Goal: Information Seeking & Learning: Understand process/instructions

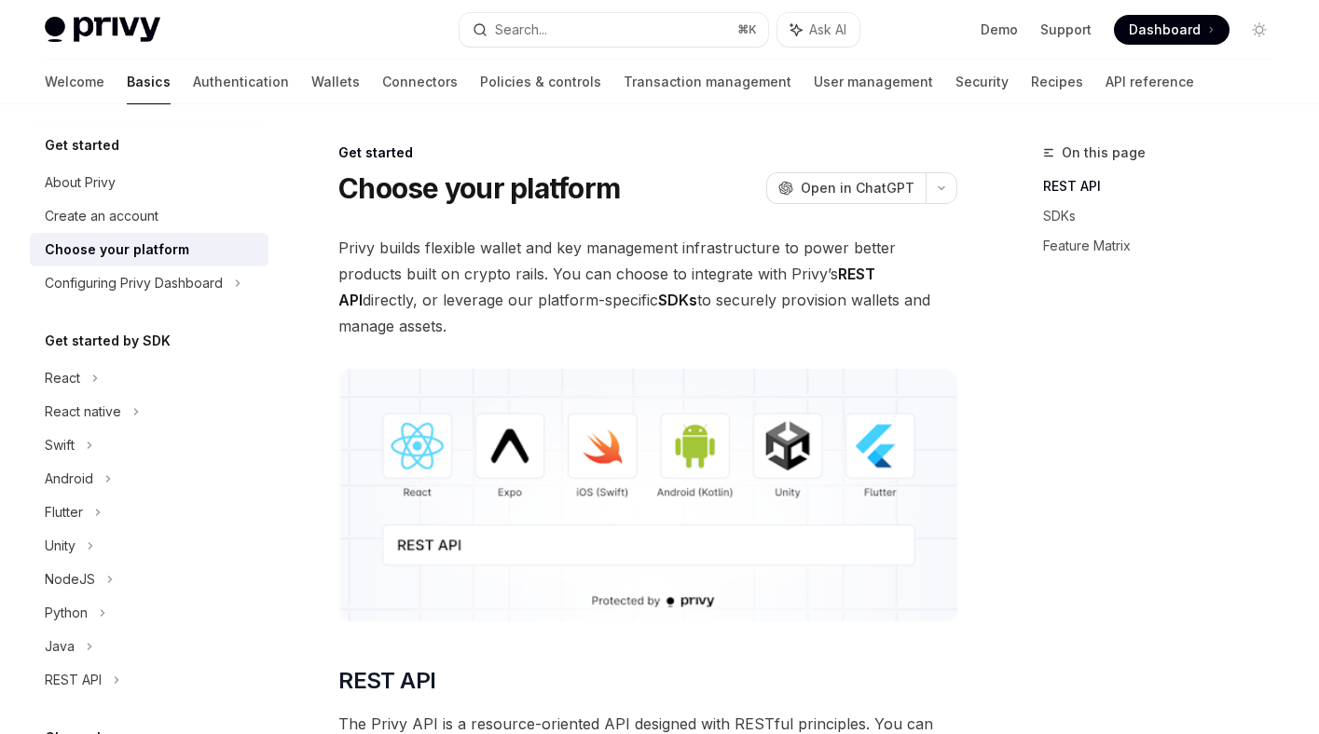
scroll to position [196, 0]
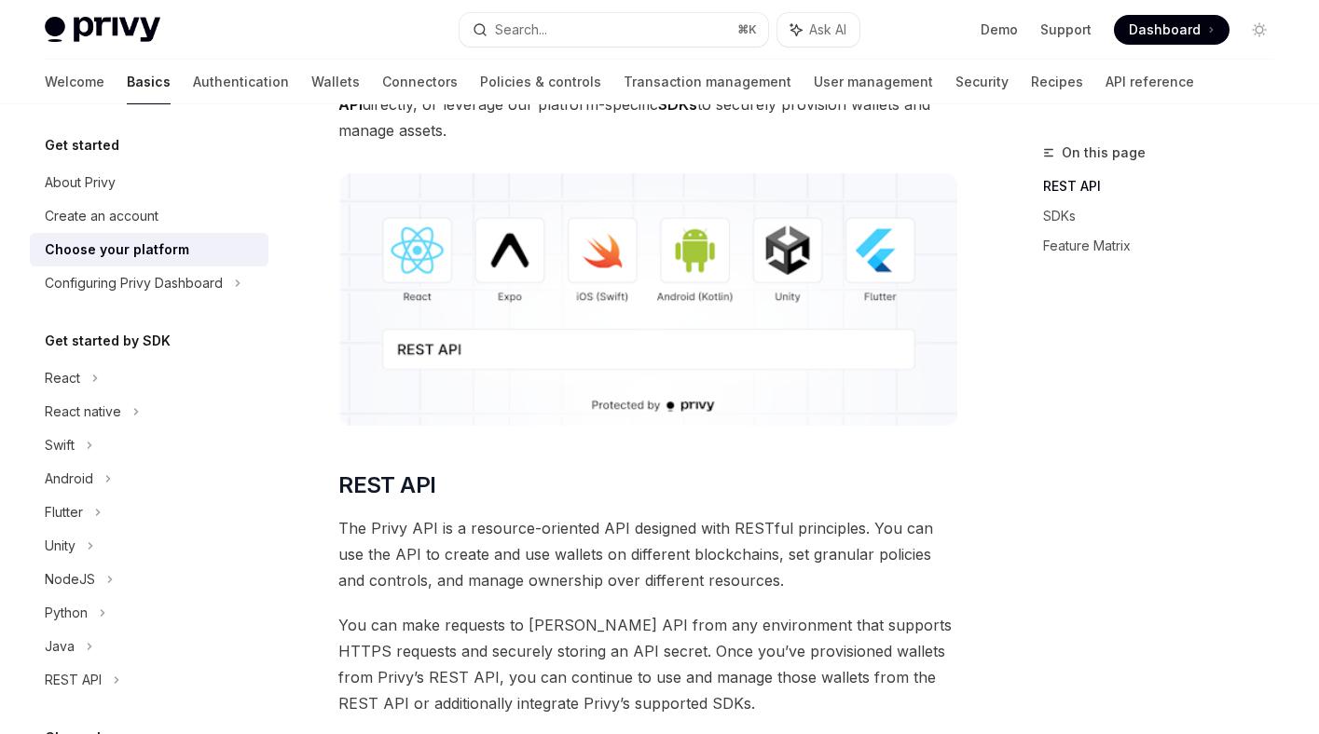
click at [556, 327] on img at bounding box center [647, 299] width 619 height 253
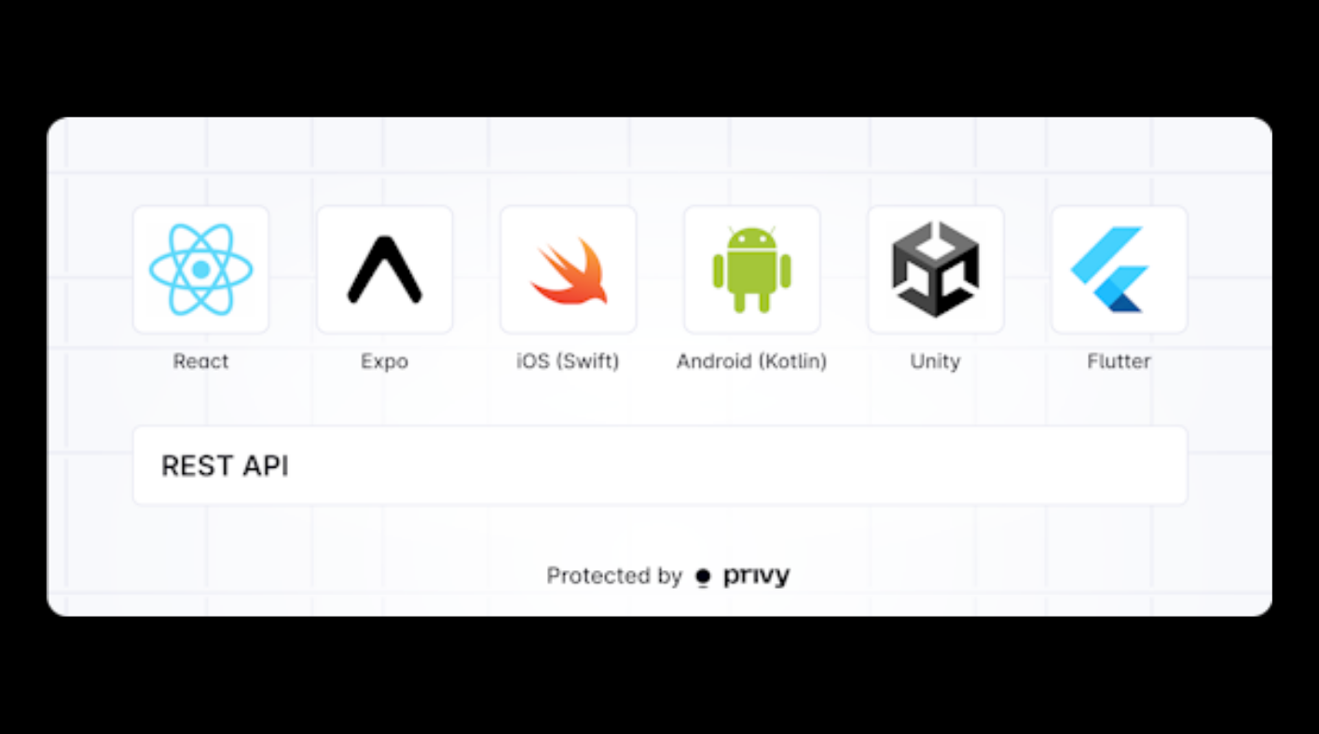
click at [556, 330] on img at bounding box center [660, 367] width 1226 height 500
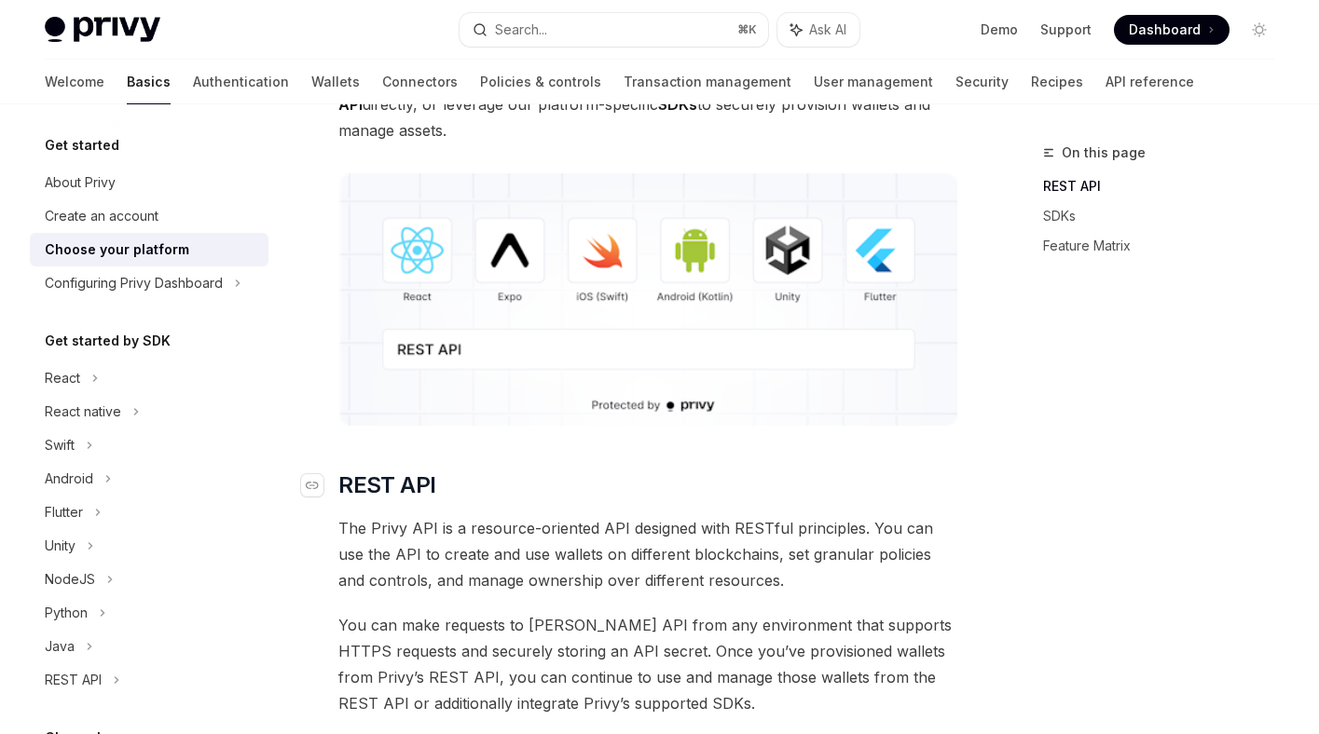
scroll to position [202, 0]
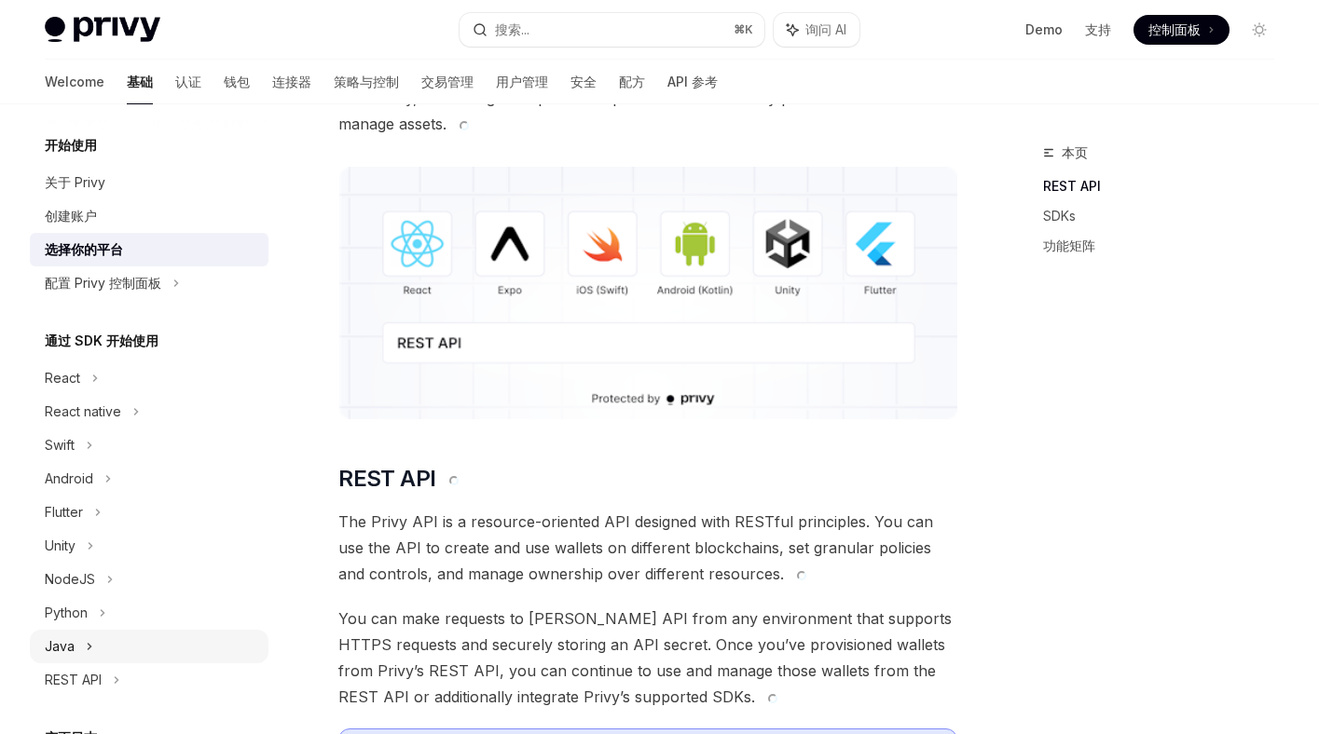
click at [102, 642] on div "Java" at bounding box center [149, 647] width 239 height 34
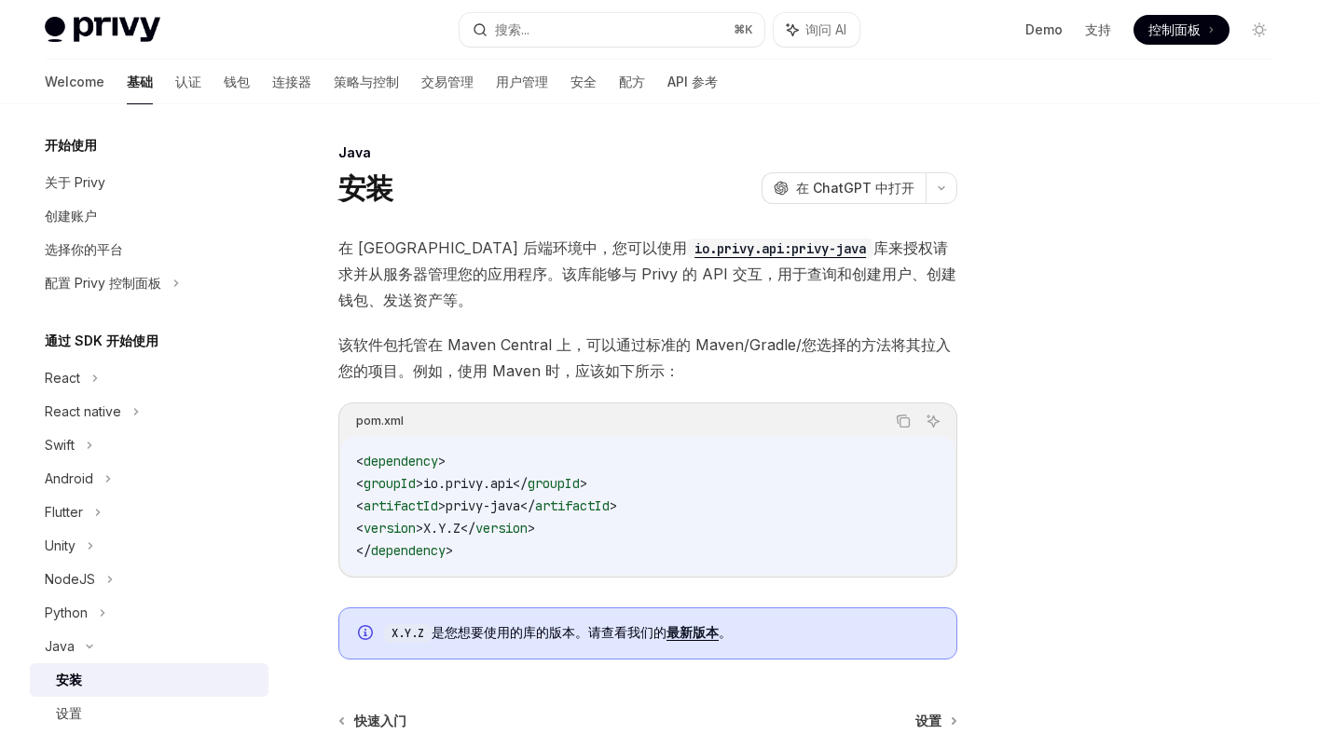
click at [597, 400] on div "在 [GEOGRAPHIC_DATA] 后端环境中，您可以使用 io.privy.api:privy-java 库来授权请求并从服务器管理您的应用程序。该库能…" at bounding box center [647, 447] width 619 height 425
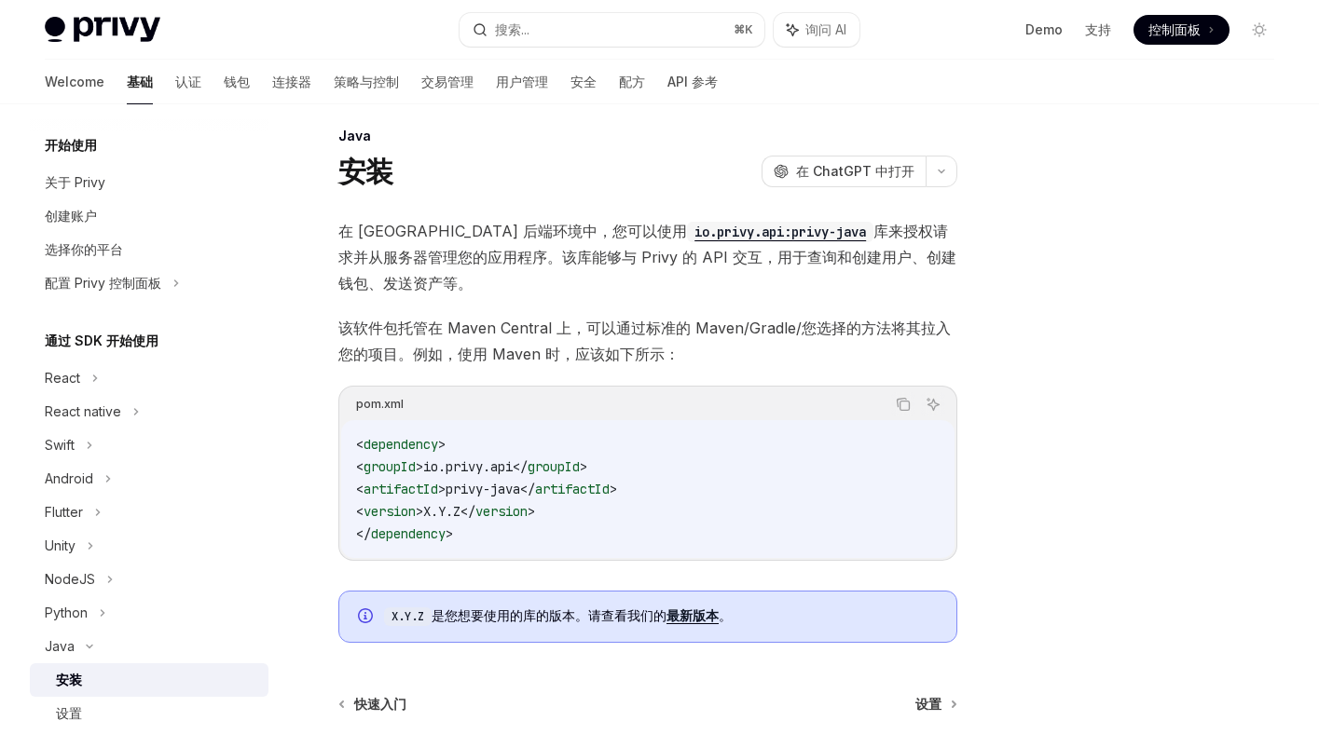
scroll to position [8, 0]
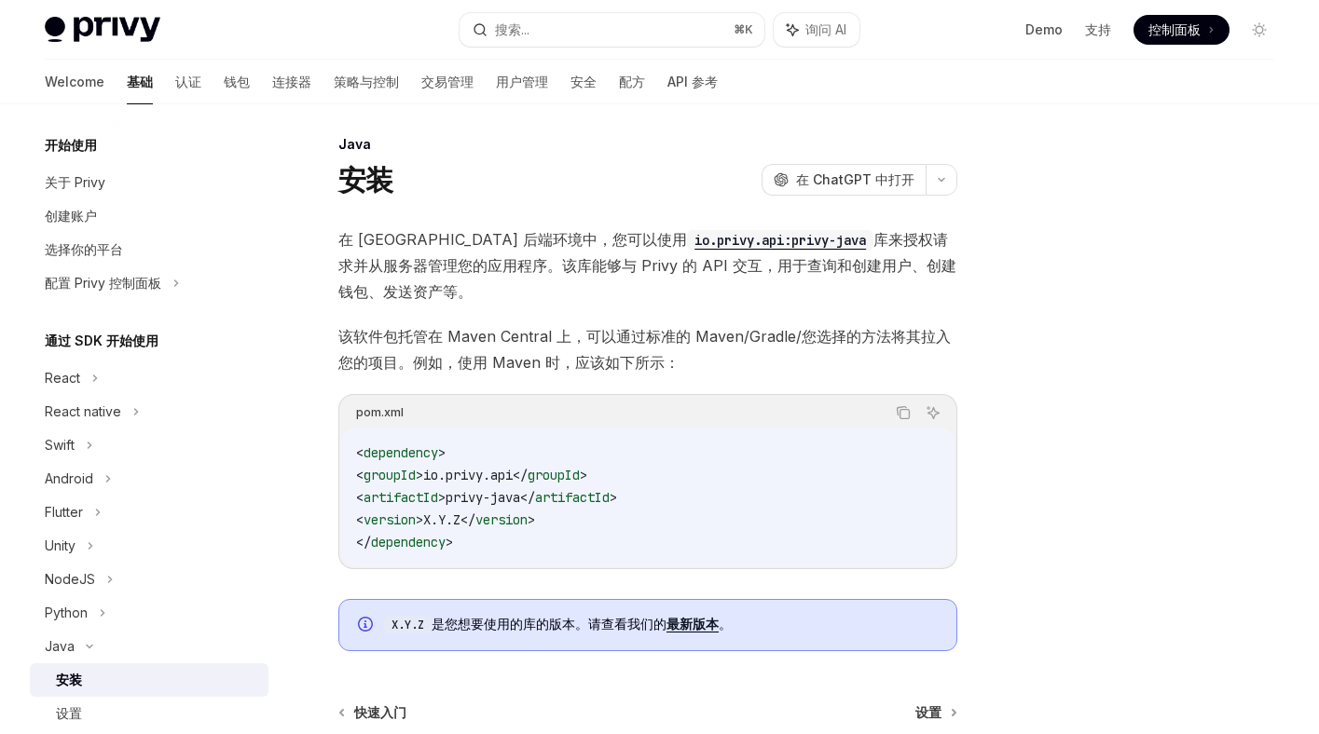
click at [319, 487] on div "Java 安装 OpenAI 在 ChatGPT 中打开 OpenAI Open in ChatGPT 在 [GEOGRAPHIC_DATA] 后端环境中，您…" at bounding box center [473, 530] width 976 height 795
click at [314, 523] on div "Java 安装 OpenAI 在 ChatGPT 中打开 OpenAI Open in ChatGPT 在 [GEOGRAPHIC_DATA] 后端环境中，您…" at bounding box center [473, 530] width 976 height 795
click at [304, 434] on div "Java 安装 OpenAI 在 ChatGPT 中打开 OpenAI Open in ChatGPT 在 [GEOGRAPHIC_DATA] 后端环境中，您…" at bounding box center [473, 530] width 976 height 795
click at [305, 458] on div "Java 安装 OpenAI 在 ChatGPT 中打开 OpenAI Open in ChatGPT 在 [GEOGRAPHIC_DATA] 后端环境中，您…" at bounding box center [473, 530] width 976 height 795
click at [281, 570] on div "开始使用 关于 Privy 创建账户 选择你的平台 配置 Privy 控制面板 通过 SDK 开始使用 React React native Swift An…" at bounding box center [164, 419] width 268 height 630
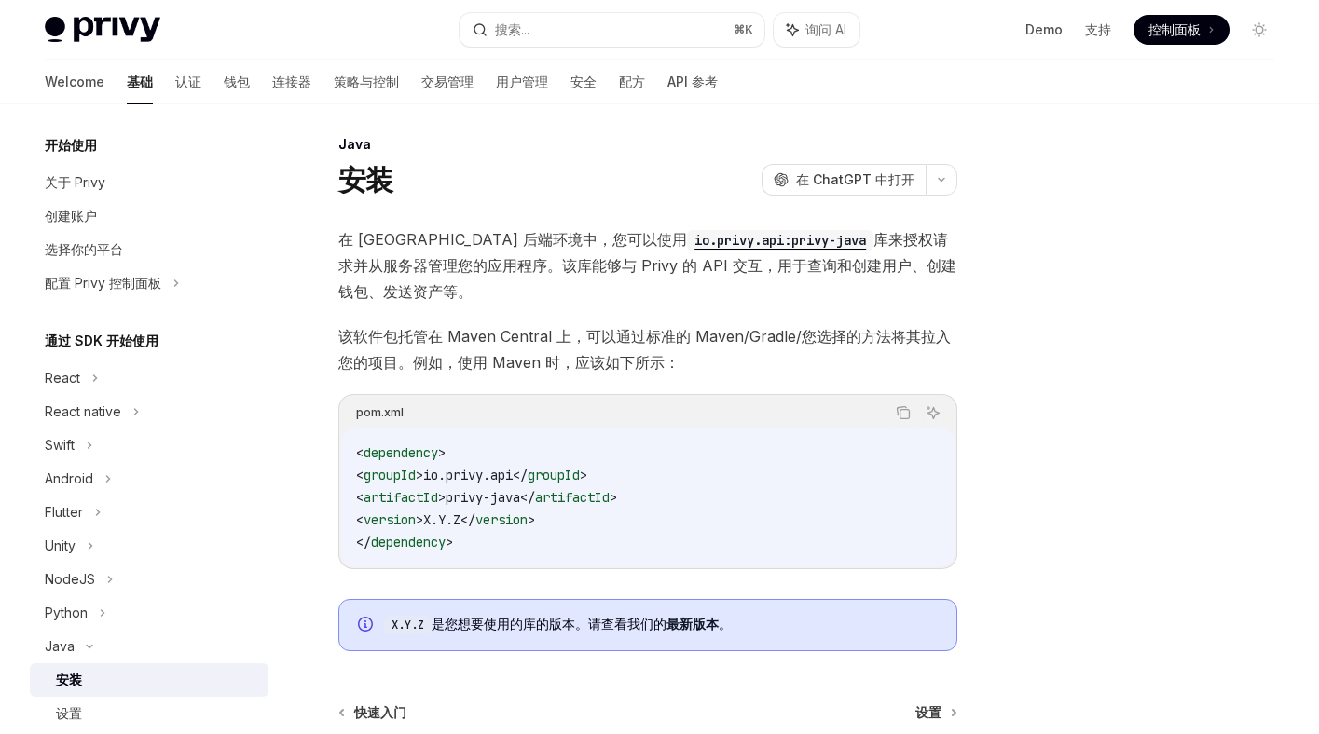
click at [302, 480] on div "Java 安装 OpenAI 在 ChatGPT 中打开 OpenAI Open in ChatGPT 在 [GEOGRAPHIC_DATA] 后端环境中，您…" at bounding box center [473, 530] width 976 height 795
click at [94, 585] on div "NodeJS" at bounding box center [149, 580] width 239 height 34
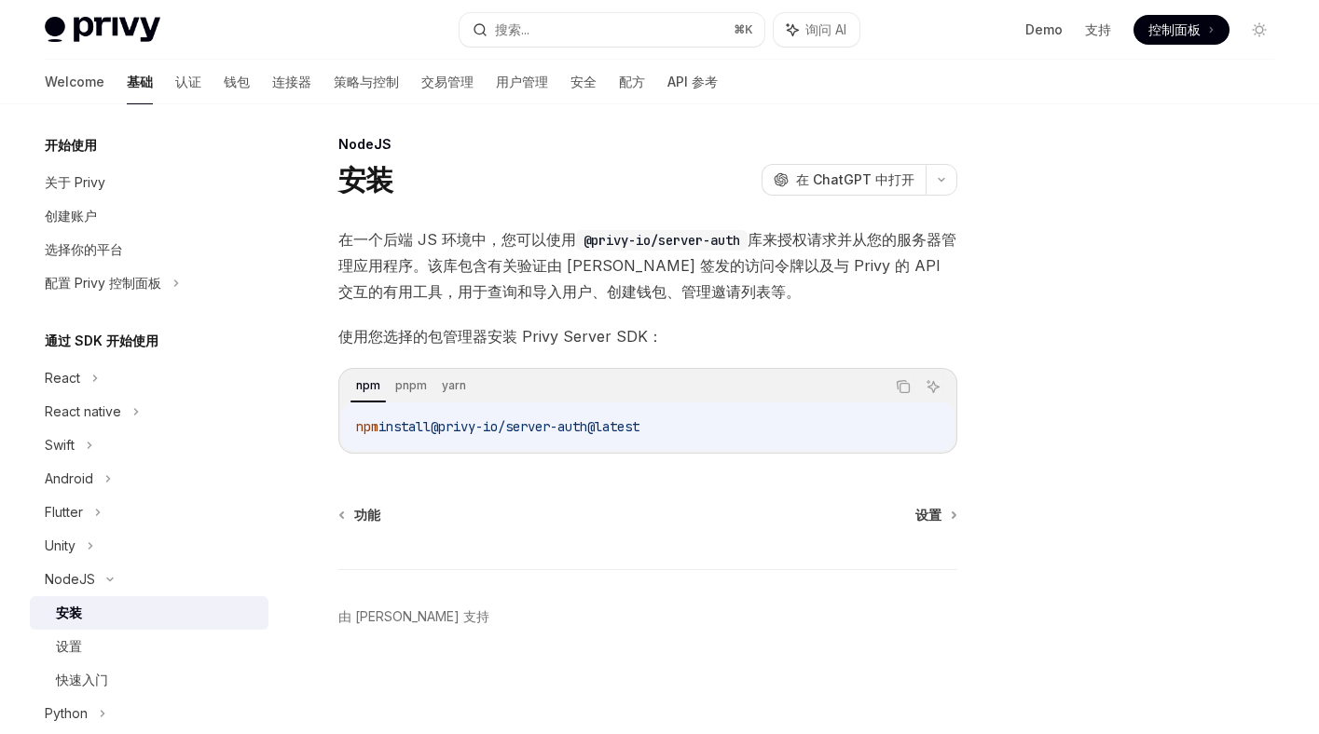
scroll to position [5, 0]
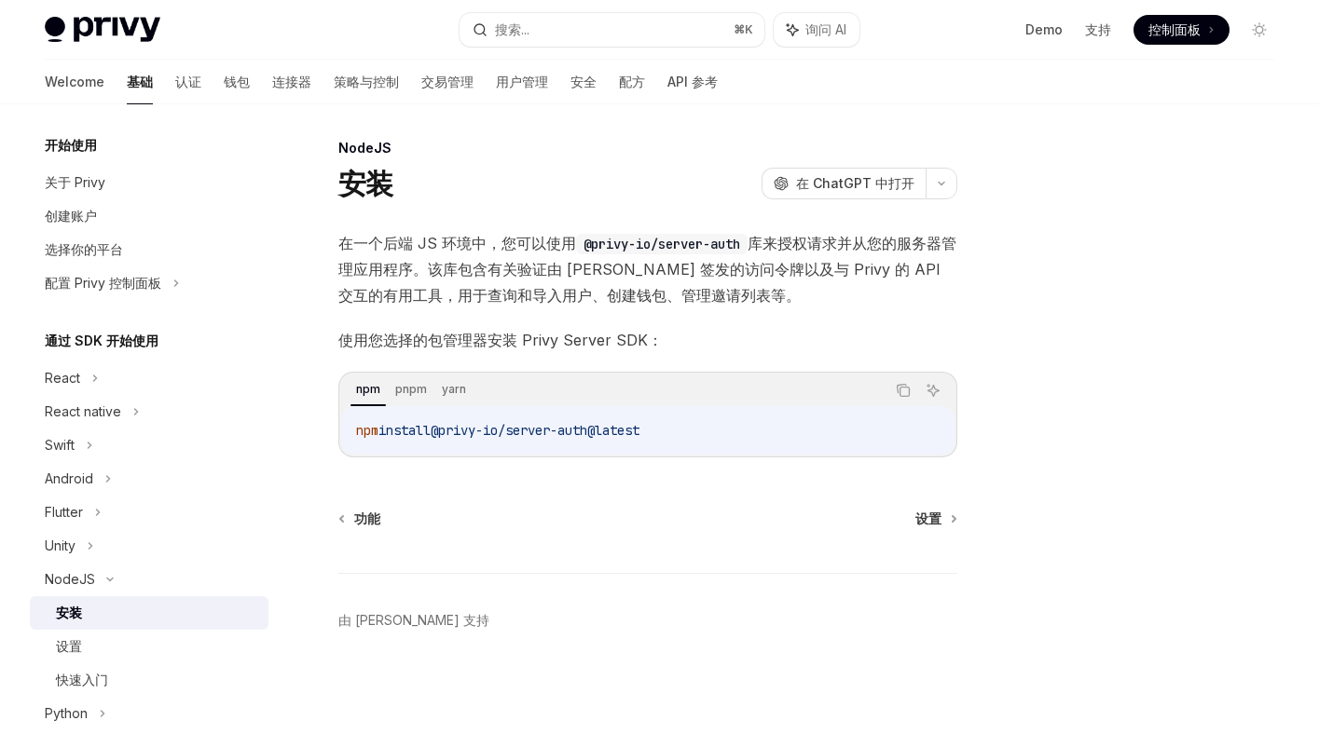
click at [309, 415] on div "NodeJS 安装 OpenAI 在 ChatGPT 中打开 OpenAI Open in ChatGPT 在一个后端 JS 环境中，您可以使用 @privy…" at bounding box center [473, 435] width 976 height 597
click at [88, 378] on div "React" at bounding box center [149, 379] width 239 height 34
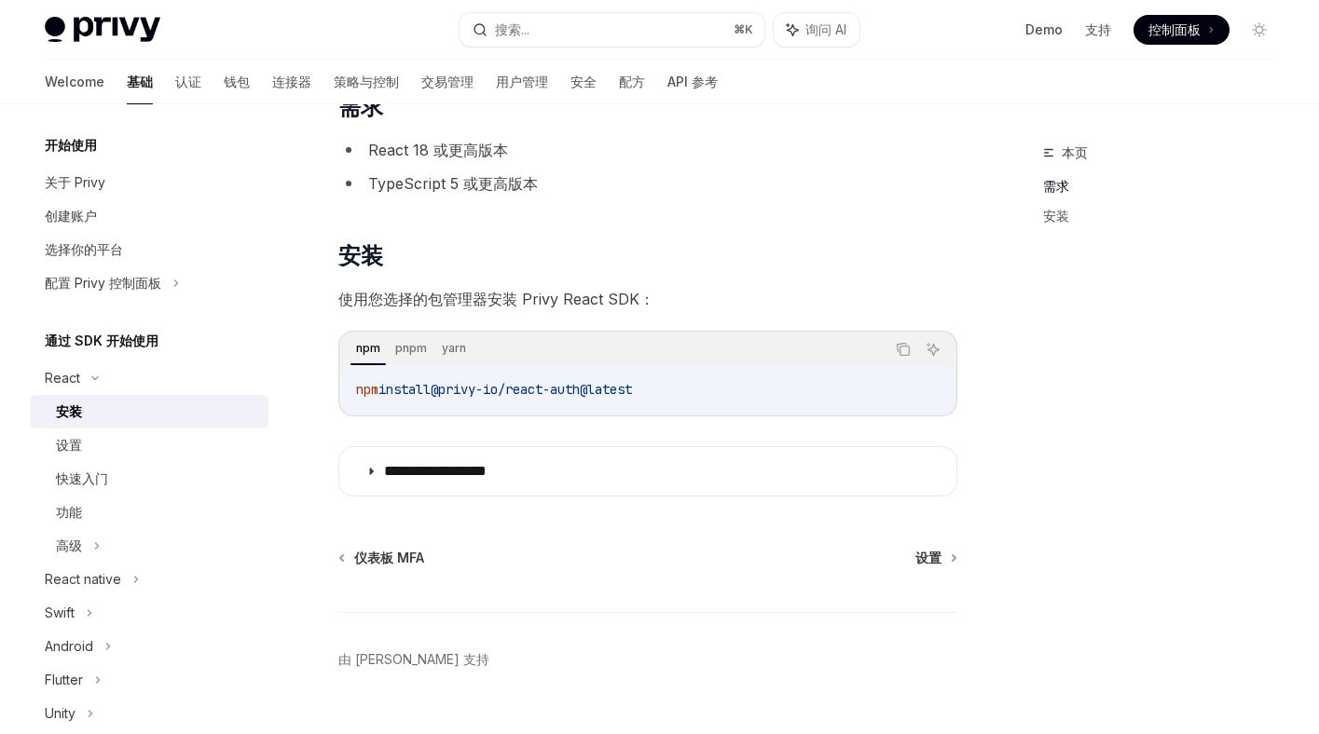
scroll to position [182, 0]
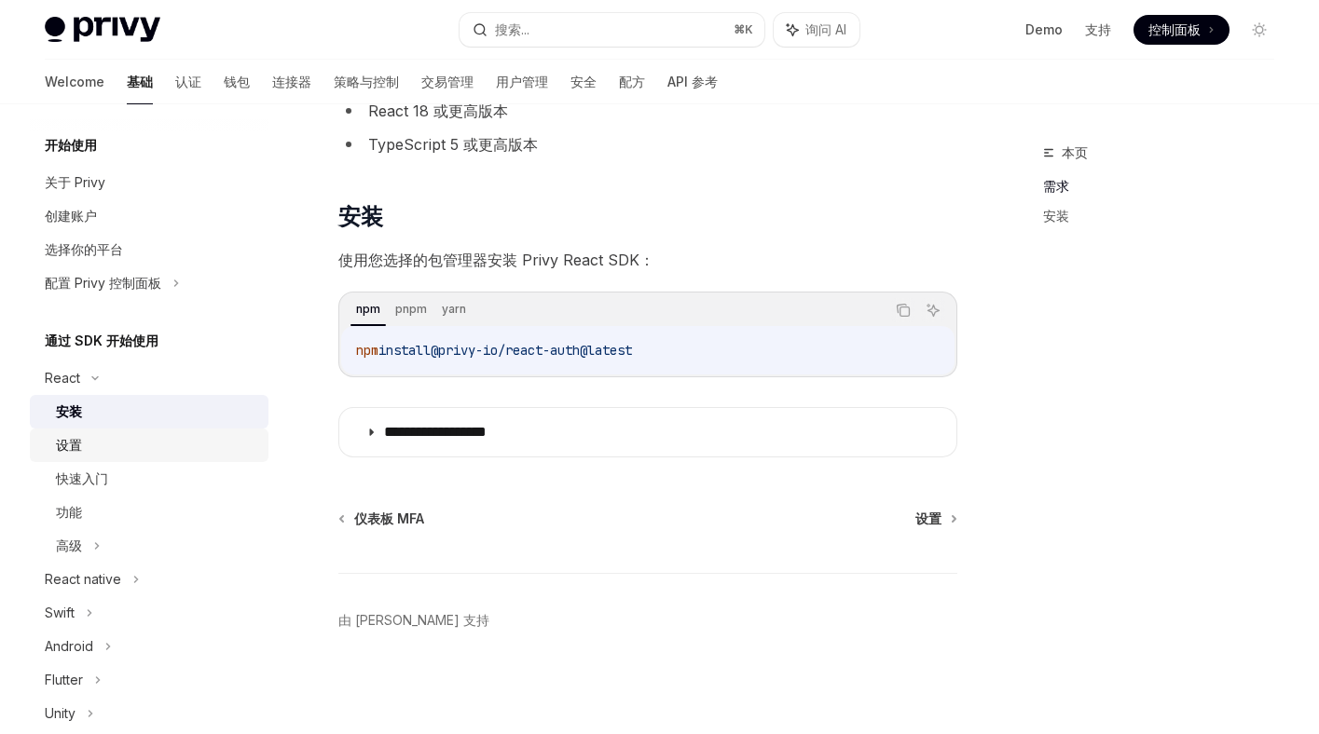
click at [133, 451] on div "设置" at bounding box center [156, 445] width 201 height 22
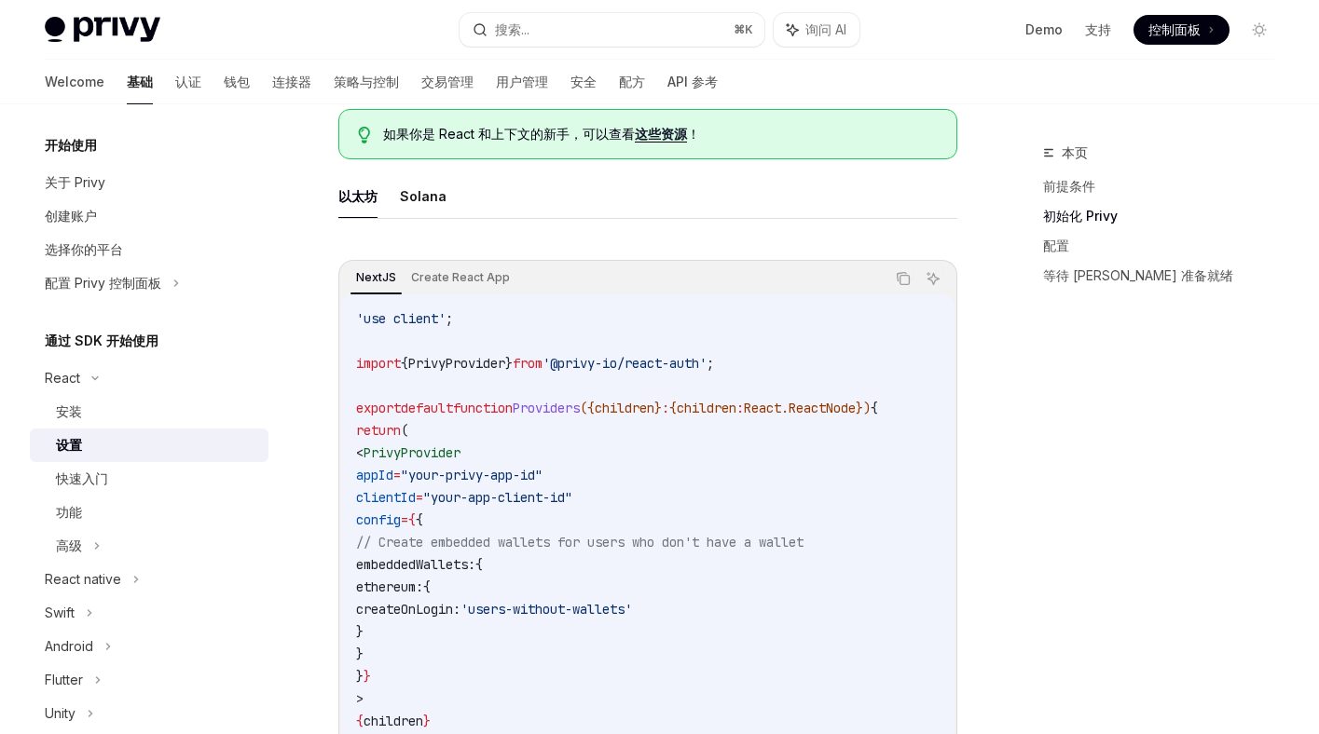
scroll to position [447, 0]
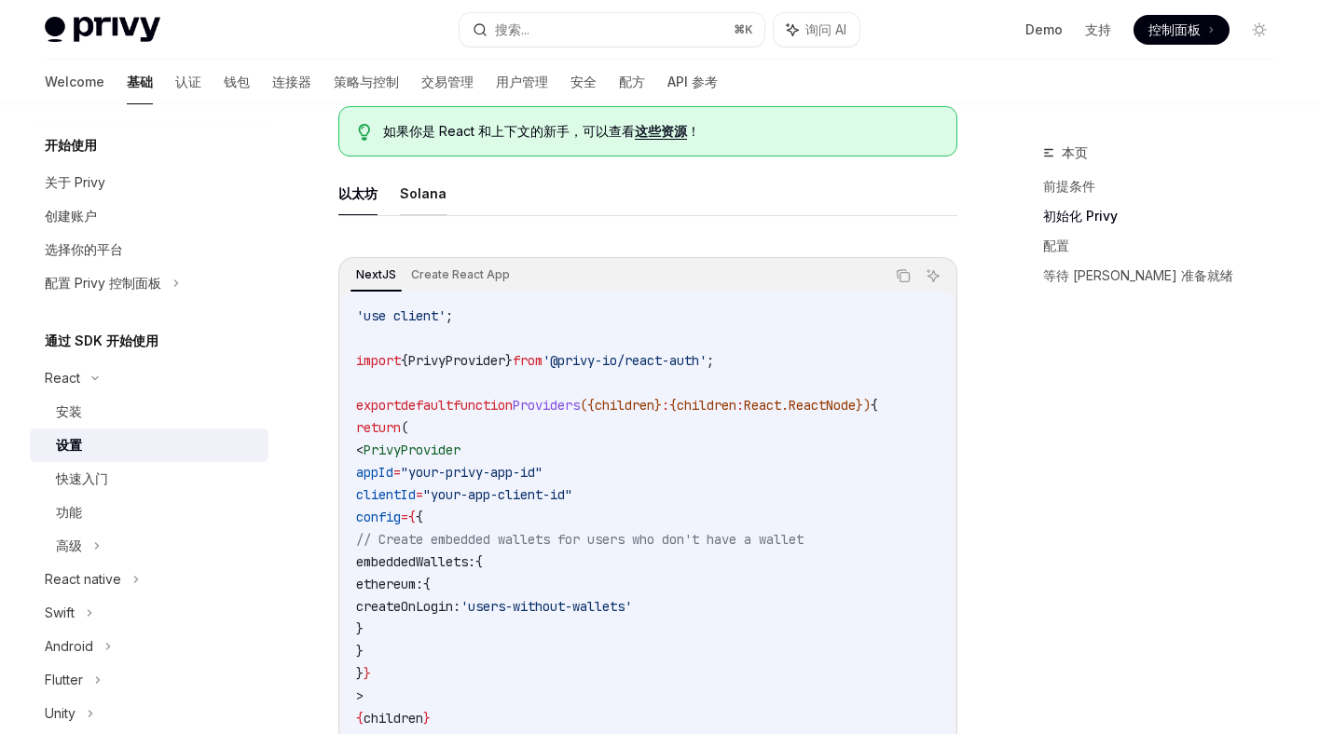
click at [427, 196] on button "Solana" at bounding box center [423, 194] width 47 height 44
click at [360, 192] on font "以太坊" at bounding box center [357, 193] width 39 height 16
type textarea "*"
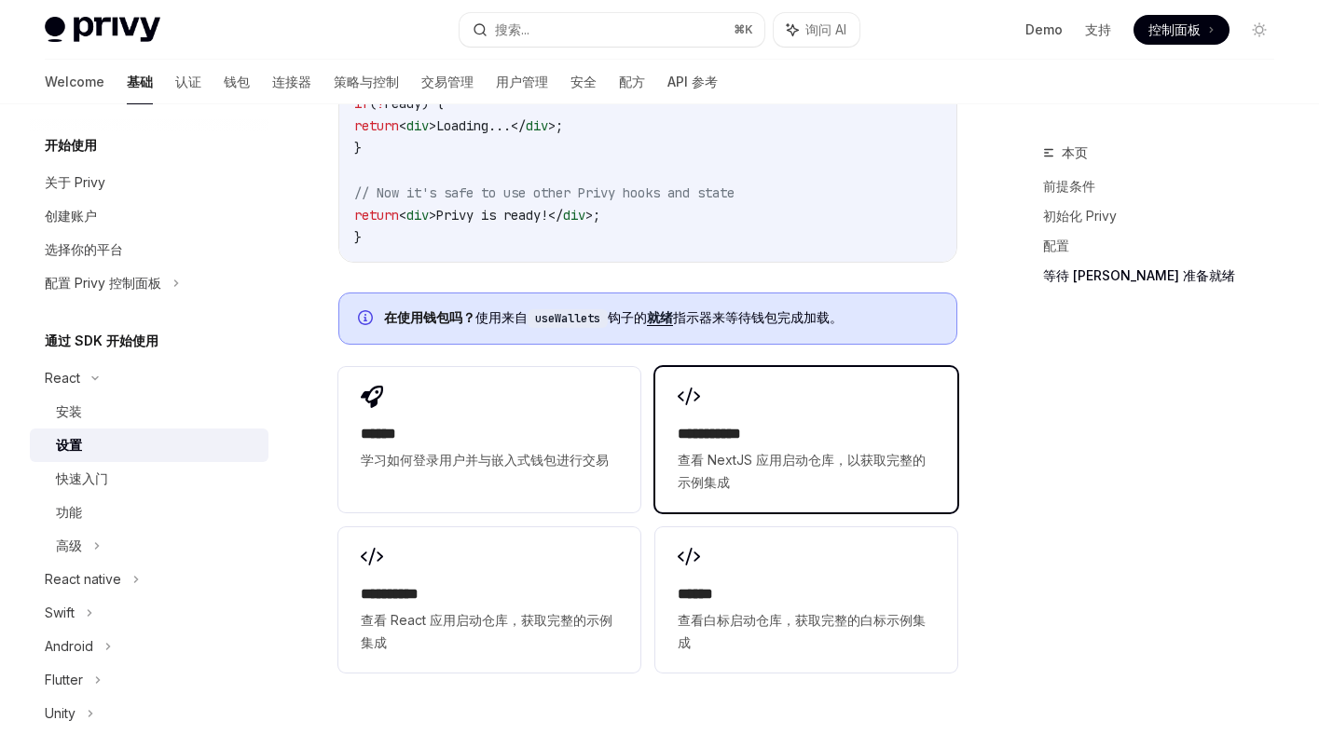
scroll to position [2134, 0]
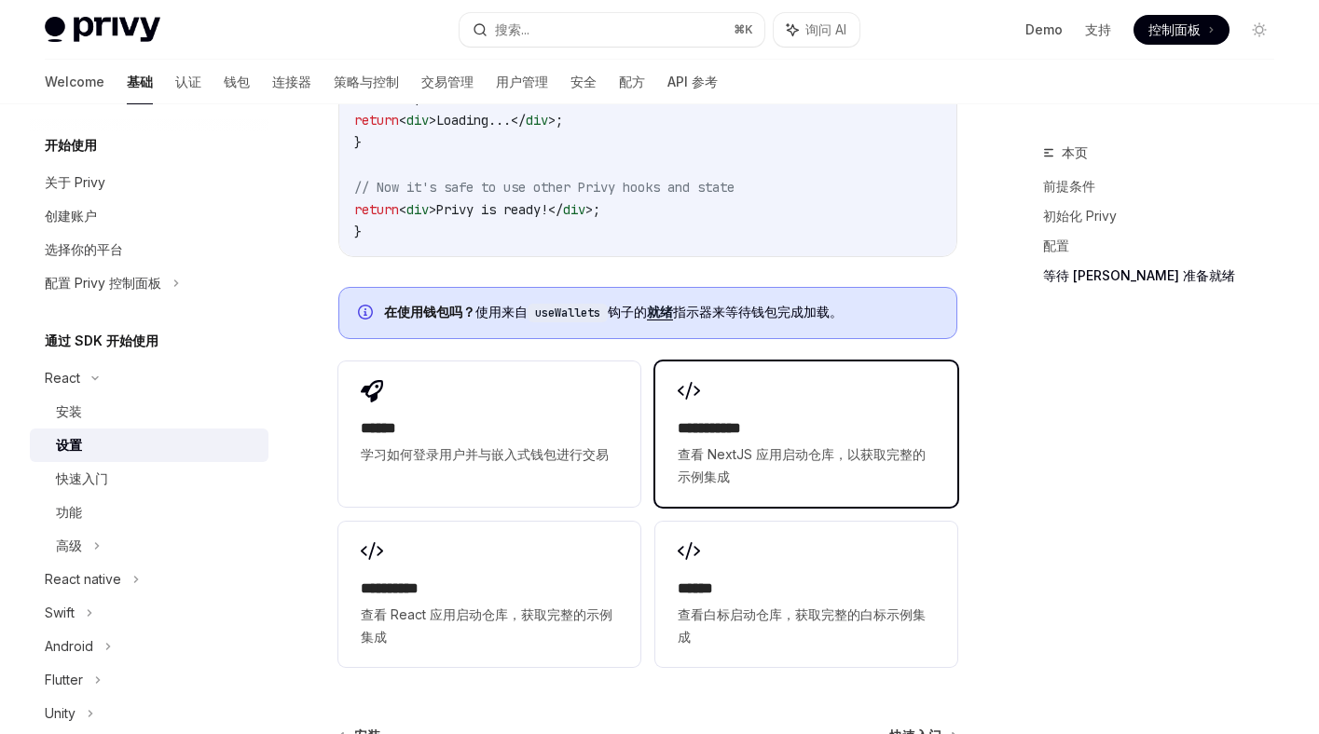
click at [777, 481] on font "查看 NextJS 应用启动仓库，以获取完整的示例集成" at bounding box center [802, 465] width 248 height 38
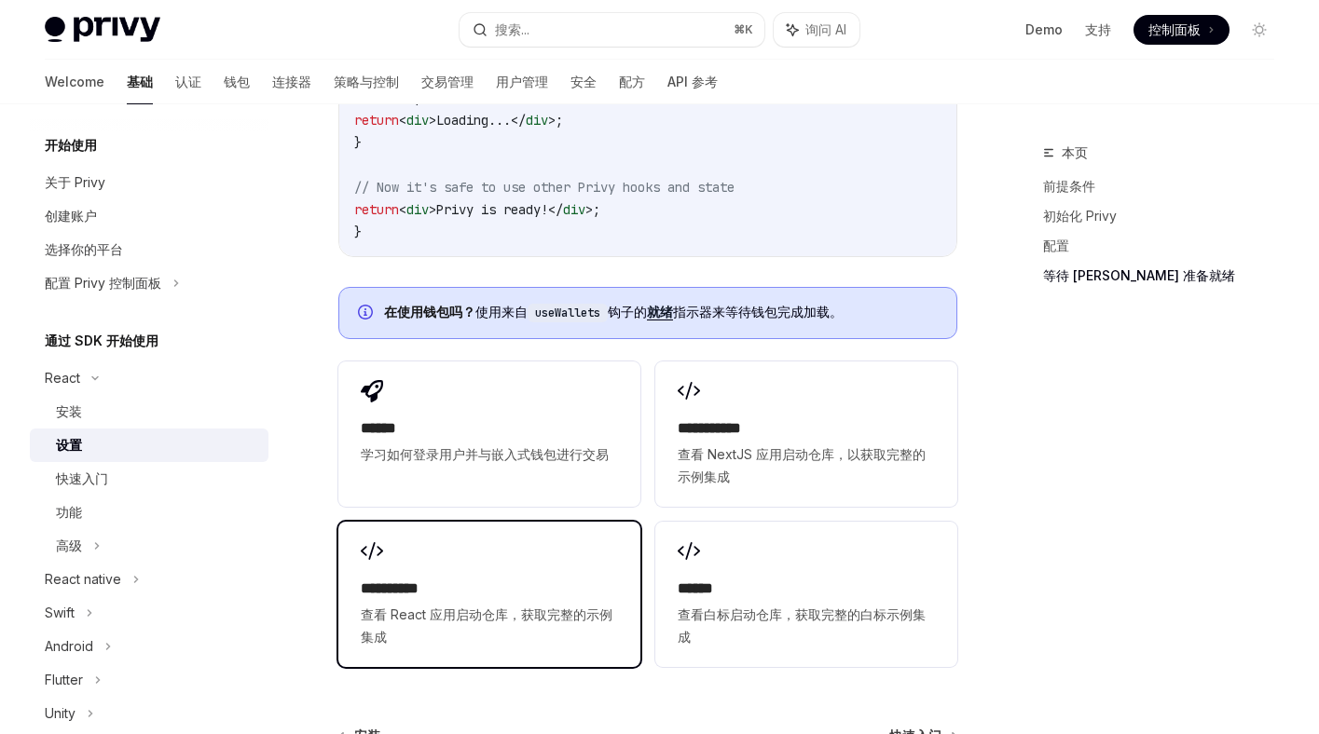
click at [547, 600] on h2 "**********" at bounding box center [489, 589] width 257 height 22
